Goal: Information Seeking & Learning: Learn about a topic

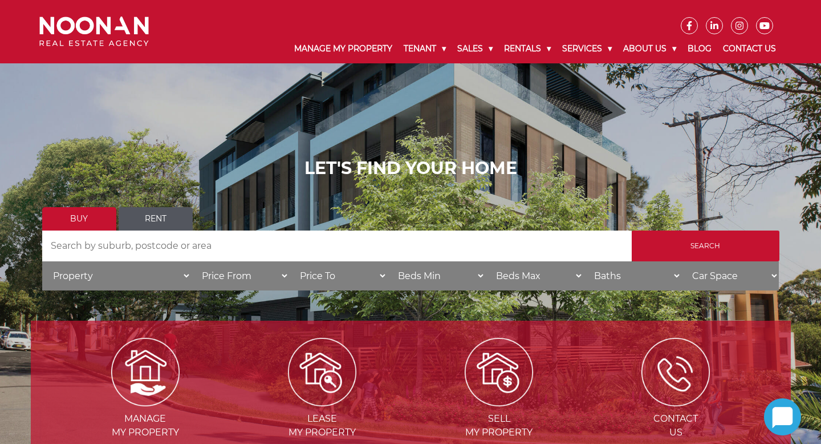
click at [169, 210] on link "Rent" at bounding box center [156, 218] width 74 height 23
click at [168, 218] on link "Rent" at bounding box center [156, 218] width 74 height 23
click at [166, 218] on link "Rent" at bounding box center [156, 218] width 74 height 23
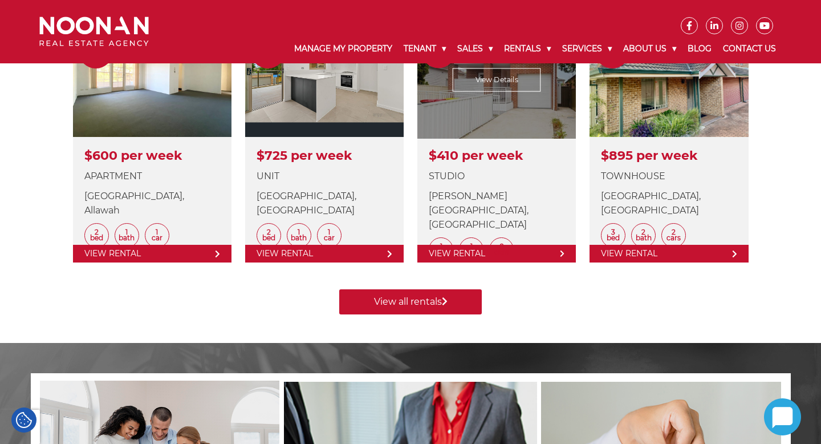
scroll to position [513, 0]
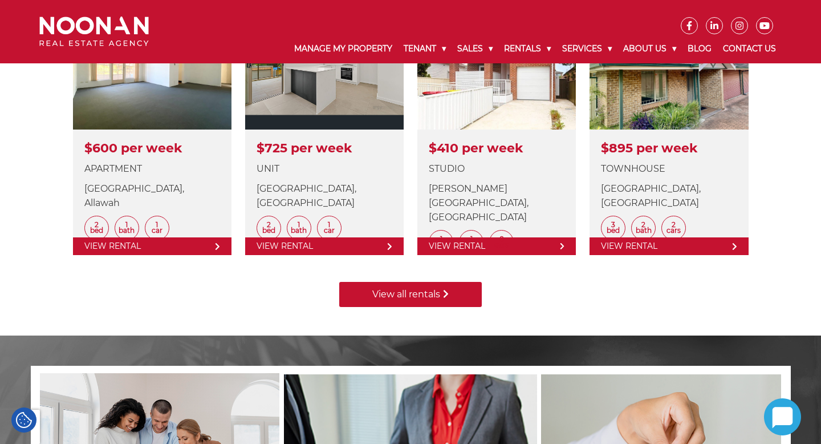
click at [413, 288] on link "View all rentals" at bounding box center [410, 294] width 143 height 25
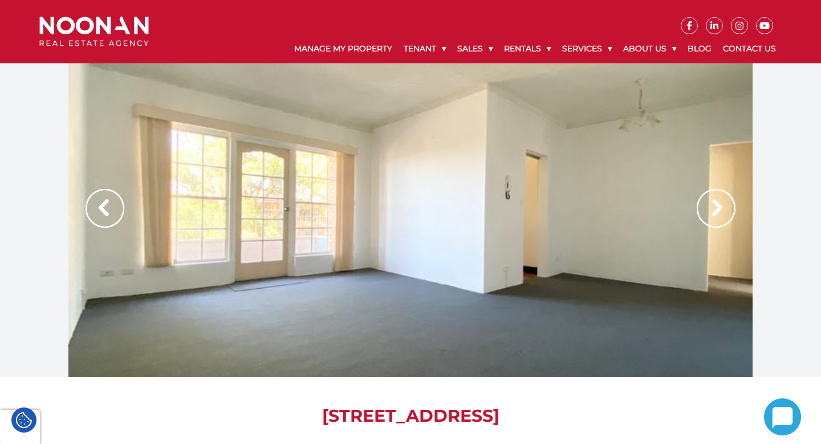
click at [713, 205] on img at bounding box center [716, 208] width 39 height 39
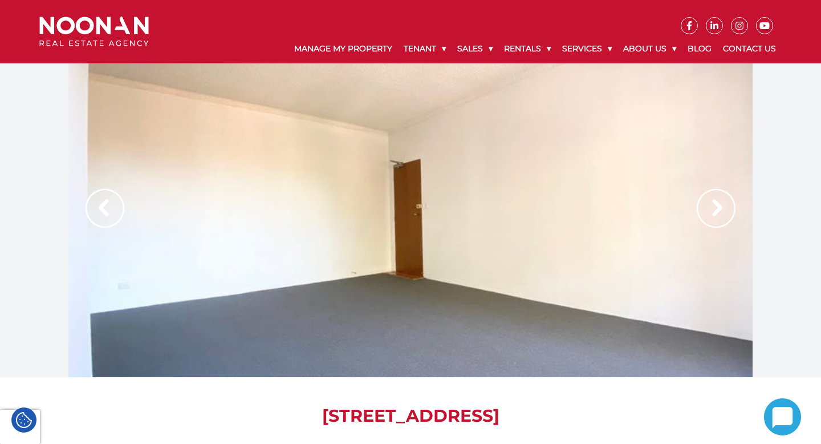
click at [713, 205] on img at bounding box center [716, 208] width 39 height 39
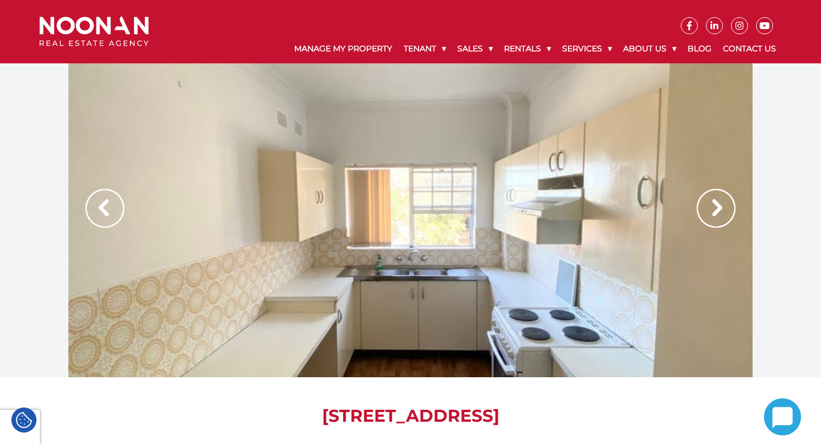
click at [714, 205] on img at bounding box center [716, 208] width 39 height 39
